Goal: Contribute content

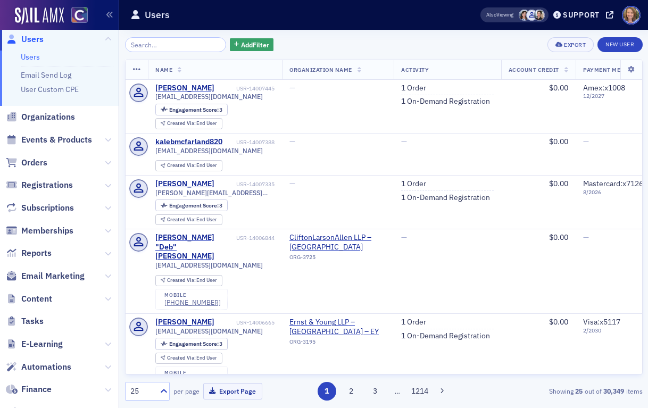
scroll to position [5, 0]
click at [107, 304] on button at bounding box center [108, 300] width 6 height 12
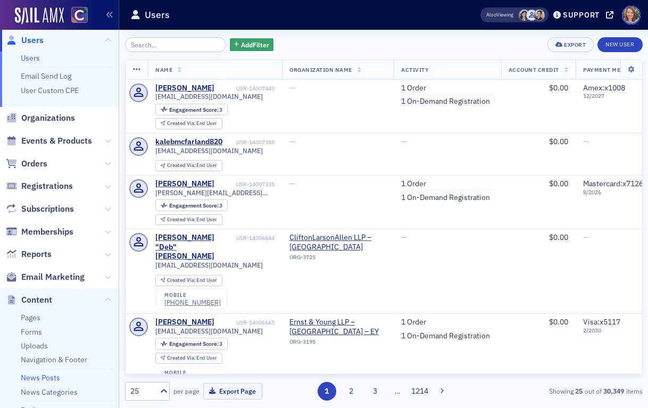
click at [39, 377] on link "News Posts" at bounding box center [40, 378] width 39 height 10
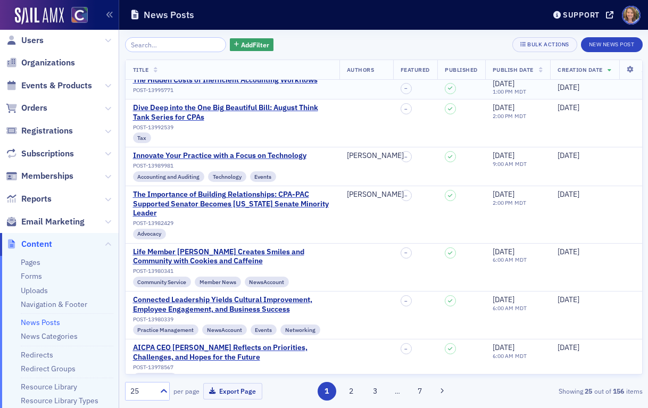
scroll to position [451, 0]
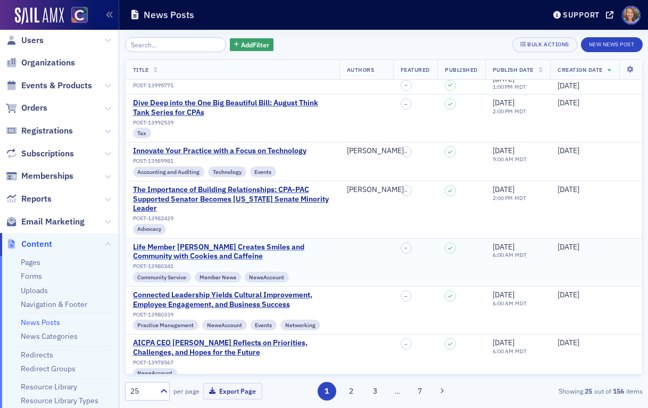
click at [222, 244] on div "Life Member [PERSON_NAME] Creates Smiles and Community with Cookies and Caffeine" at bounding box center [232, 252] width 199 height 19
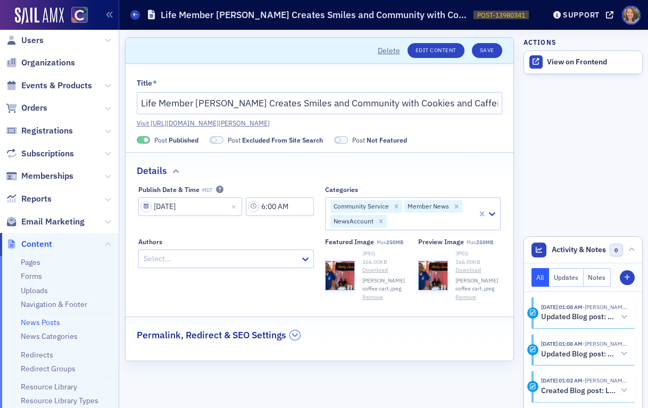
click at [294, 338] on icon "button" at bounding box center [294, 335] width 6 height 6
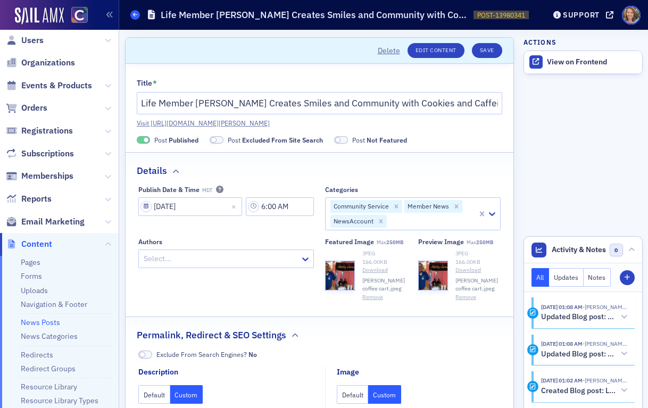
click at [135, 15] on icon at bounding box center [135, 14] width 4 height 5
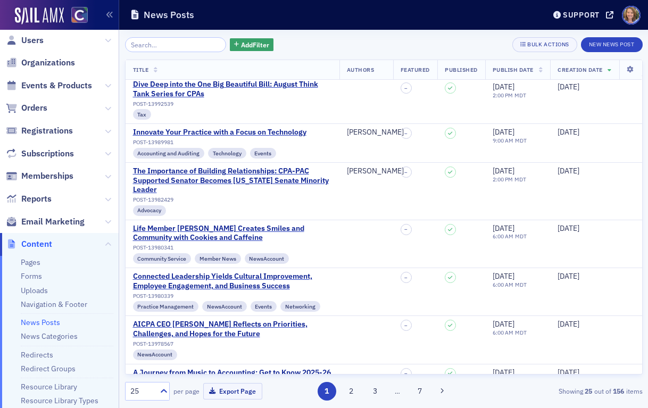
scroll to position [471, 0]
